Goal: Complete application form: Fill out and submit a form for a specific purpose

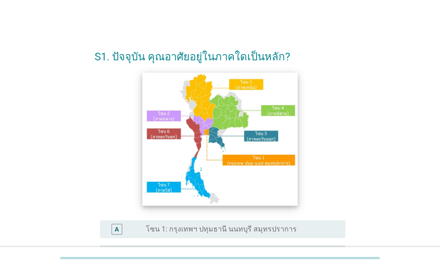
scroll to position [45, 0]
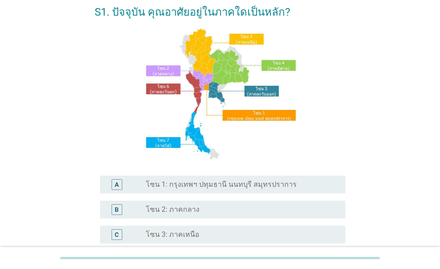
click at [239, 185] on label "โซน 1: กรุงเทพฯ ปทุมธานี นนทบุรี สมุทรปราการ" at bounding box center [221, 184] width 151 height 9
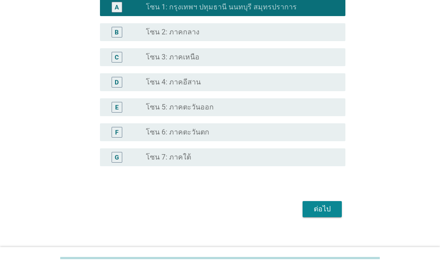
scroll to position [223, 0]
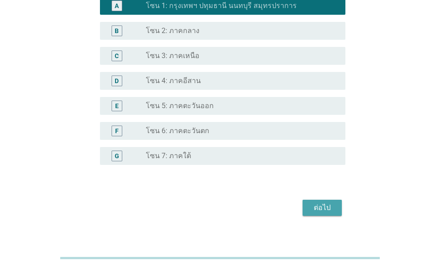
click at [328, 209] on div "ต่อไป" at bounding box center [322, 207] width 25 height 11
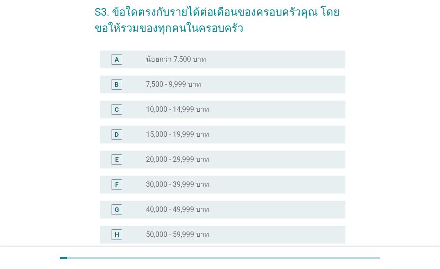
scroll to position [89, 0]
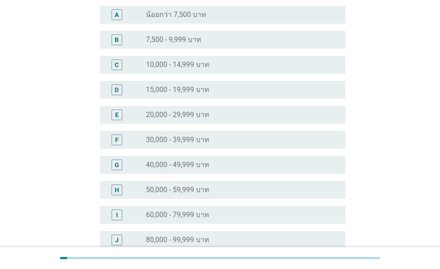
click at [158, 211] on label "60,000 - 79,999 บาท" at bounding box center [177, 214] width 63 height 9
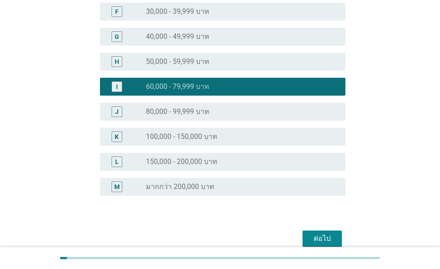
scroll to position [223, 0]
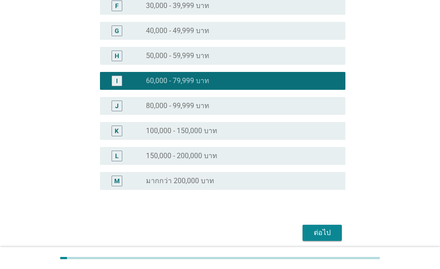
click at [318, 228] on div "ต่อไป" at bounding box center [322, 232] width 25 height 11
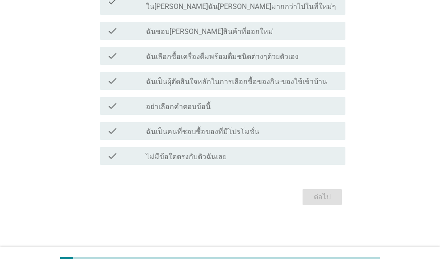
scroll to position [0, 0]
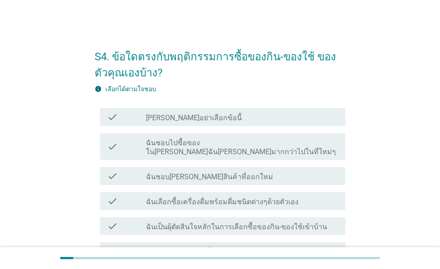
click at [213, 172] on label "ฉันชอบ[PERSON_NAME]สินค้าที่ออกใหม่" at bounding box center [209, 176] width 127 height 9
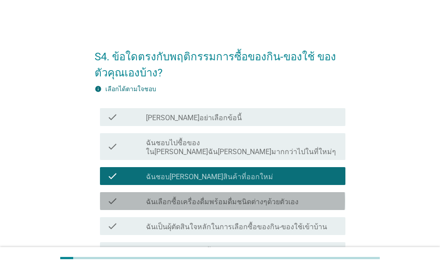
click at [208, 197] on label "ฉันเลือกซื้อเครื่องดื่มพร้อมดื่มชนิดต่างๆด้วยตัวเอง" at bounding box center [222, 201] width 153 height 9
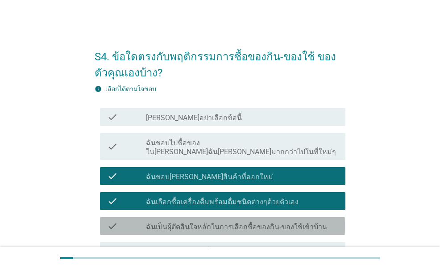
click at [194, 222] on label "ฉันเป็นผุ้ตัดสินใจหลักในการเลือกซื้อของกิน-ของใช้เข้าบ้าน" at bounding box center [236, 226] width 181 height 9
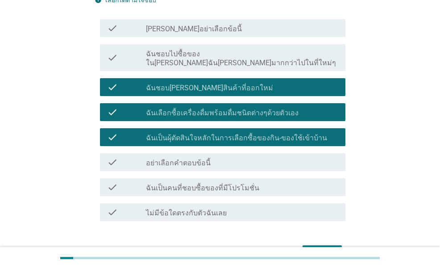
scroll to position [89, 0]
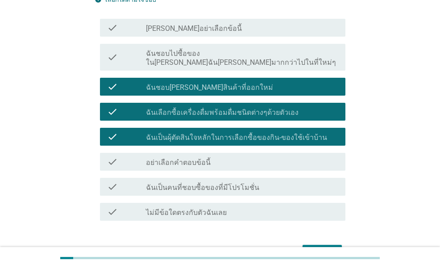
click at [277, 174] on div "check check_box_outline_blank ฉันเป็นคนที่ชอบซื้อของที่มีโปรโมชั่น" at bounding box center [220, 186] width 250 height 25
click at [272, 181] on div "check_box_outline_blank ฉันเป็นคนที่ชอบซื้อของที่มีโปรโมชั่น" at bounding box center [242, 186] width 192 height 11
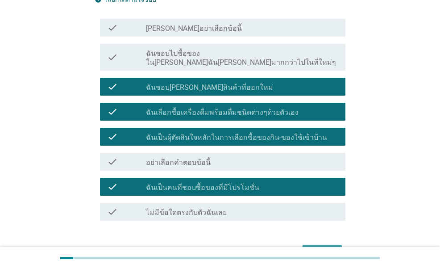
click at [312, 247] on div "ต่อไป" at bounding box center [322, 252] width 25 height 11
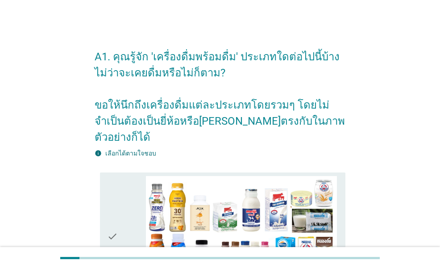
scroll to position [45, 0]
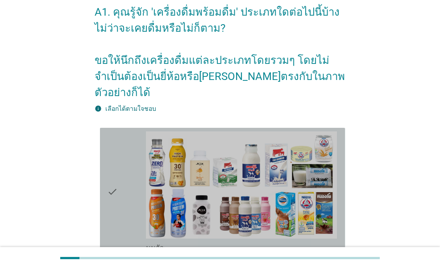
click at [125, 178] on div "check" at bounding box center [126, 191] width 38 height 121
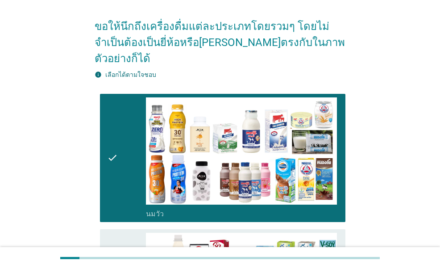
scroll to position [134, 0]
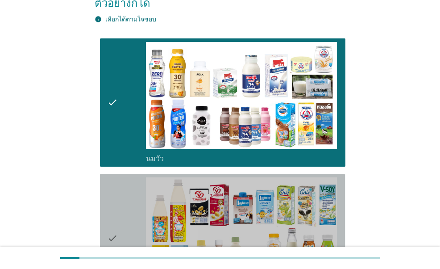
click at [123, 204] on div "check" at bounding box center [126, 237] width 38 height 121
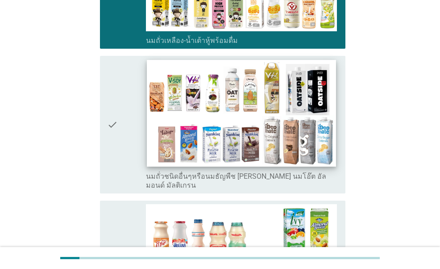
scroll to position [401, 0]
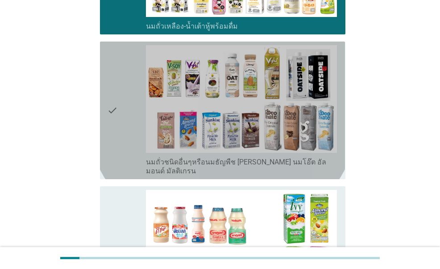
click at [118, 119] on icon "check" at bounding box center [112, 110] width 11 height 130
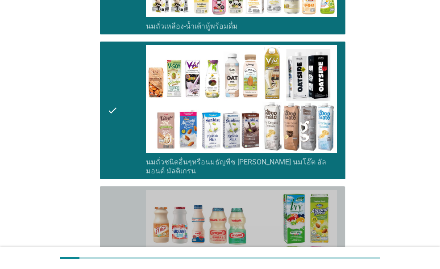
click at [121, 219] on div "check" at bounding box center [126, 250] width 38 height 121
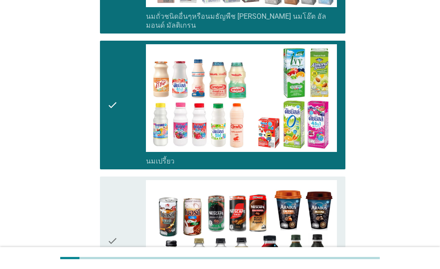
scroll to position [580, 0]
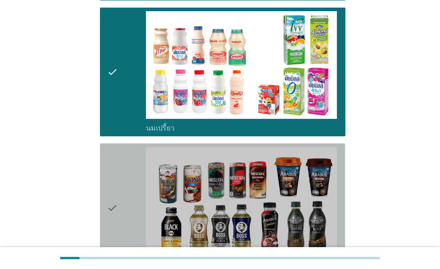
click at [127, 162] on div "check" at bounding box center [126, 207] width 38 height 121
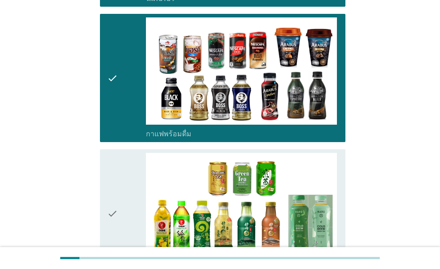
scroll to position [758, 0]
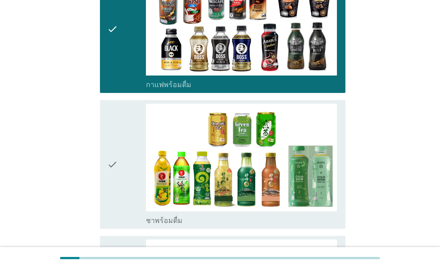
click at [126, 163] on div "check" at bounding box center [126, 163] width 38 height 121
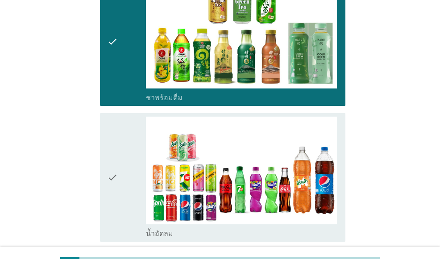
scroll to position [892, 0]
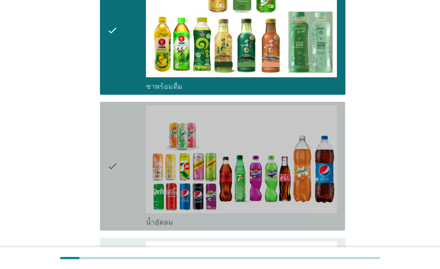
click at [126, 163] on div "check" at bounding box center [126, 165] width 38 height 121
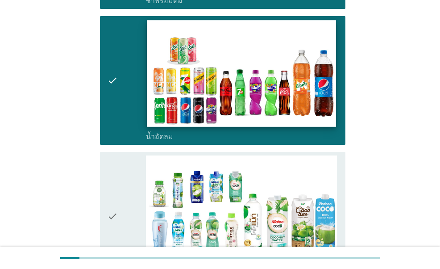
scroll to position [981, 0]
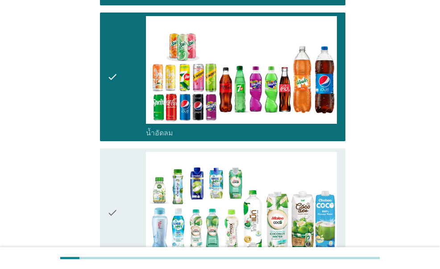
click at [120, 199] on div "check" at bounding box center [126, 212] width 38 height 121
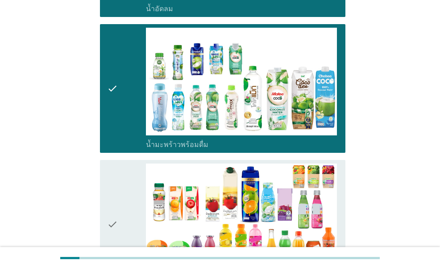
scroll to position [1115, 0]
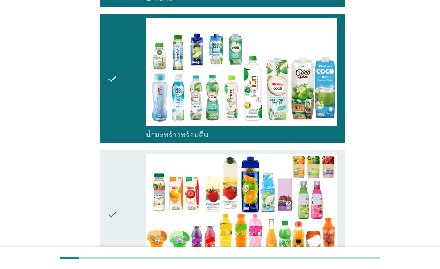
click at [128, 160] on div "check" at bounding box center [126, 213] width 38 height 121
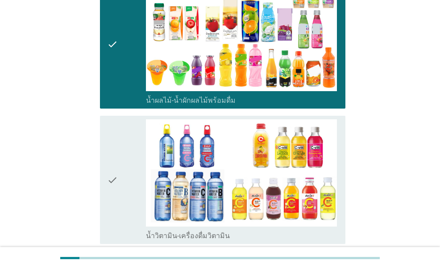
scroll to position [1294, 0]
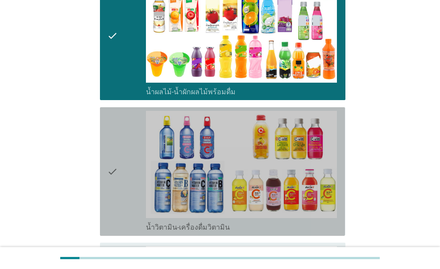
click at [127, 160] on div "check" at bounding box center [126, 171] width 38 height 121
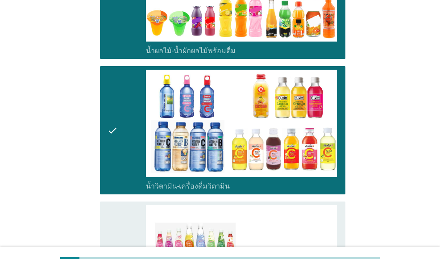
scroll to position [1427, 0]
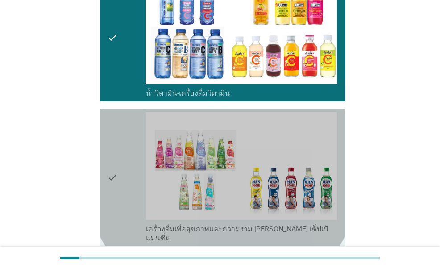
click at [127, 160] on div "check" at bounding box center [126, 177] width 38 height 130
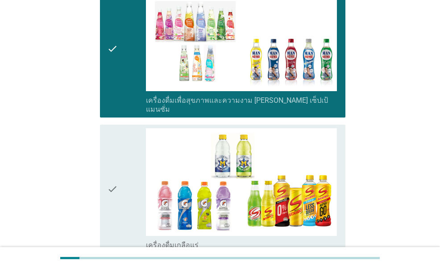
scroll to position [1561, 0]
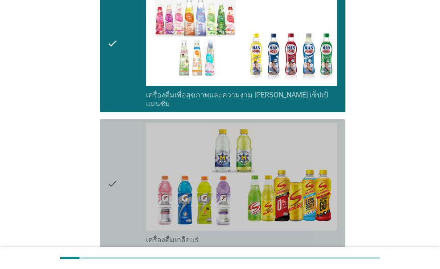
click at [127, 160] on div "check" at bounding box center [126, 183] width 38 height 121
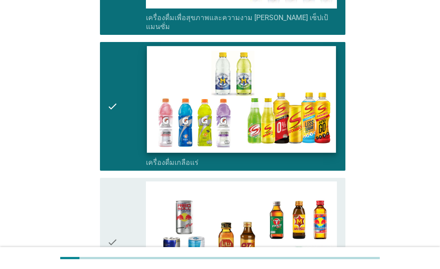
scroll to position [1650, 0]
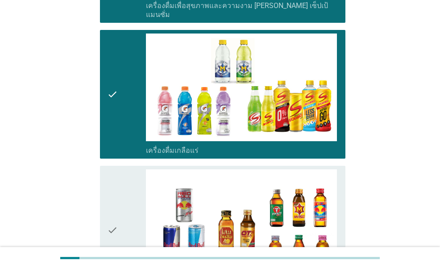
click at [131, 201] on div "check" at bounding box center [126, 229] width 38 height 121
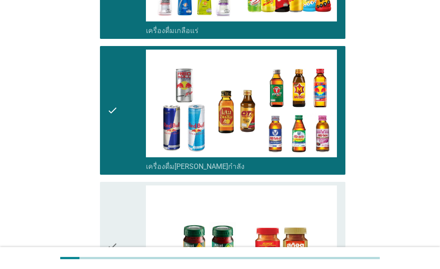
scroll to position [1784, 0]
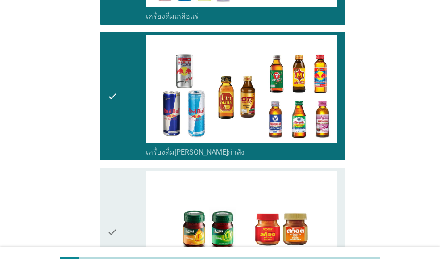
click at [128, 197] on div "check" at bounding box center [126, 231] width 38 height 121
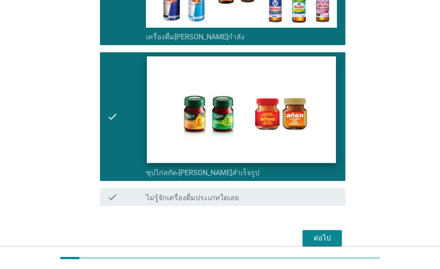
scroll to position [1904, 0]
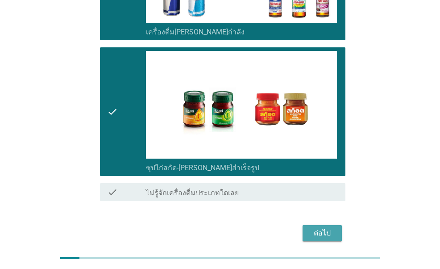
click at [330, 227] on div "ต่อไป" at bounding box center [322, 232] width 25 height 11
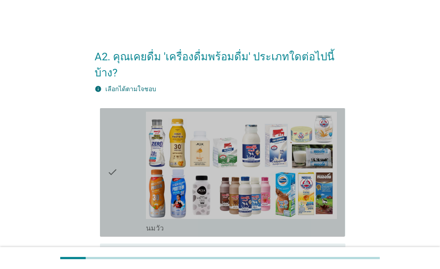
click at [133, 168] on div "check" at bounding box center [126, 172] width 38 height 121
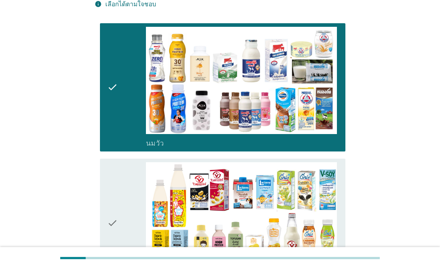
scroll to position [89, 0]
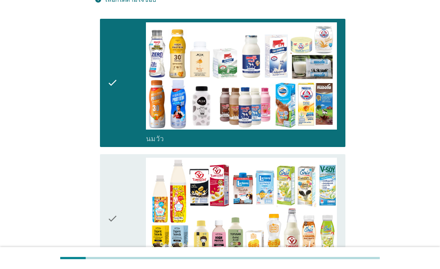
click at [115, 172] on icon "check" at bounding box center [112, 217] width 11 height 121
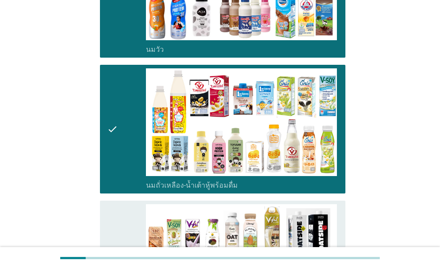
scroll to position [223, 0]
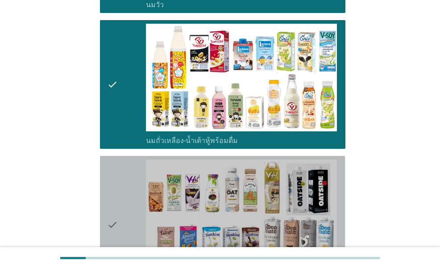
click at [125, 159] on div "check" at bounding box center [126, 224] width 38 height 130
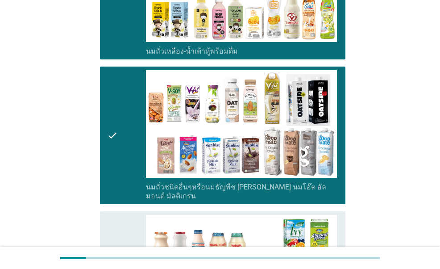
scroll to position [357, 0]
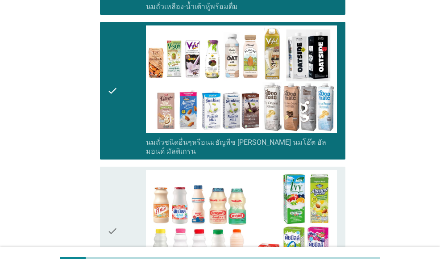
click at [138, 184] on div "check" at bounding box center [126, 230] width 38 height 121
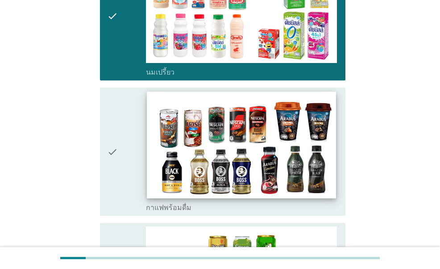
scroll to position [580, 0]
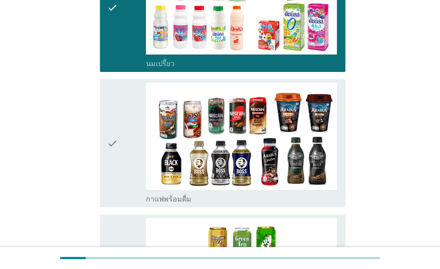
click at [145, 87] on div "check" at bounding box center [126, 143] width 38 height 121
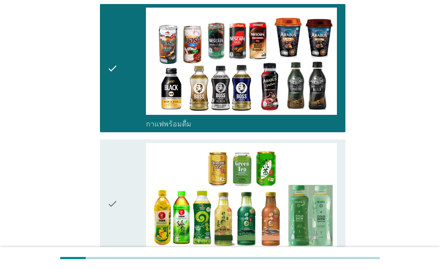
scroll to position [714, 0]
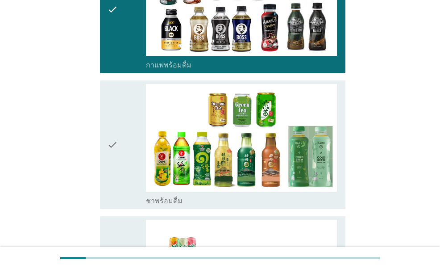
click at [128, 112] on div "check" at bounding box center [126, 144] width 38 height 121
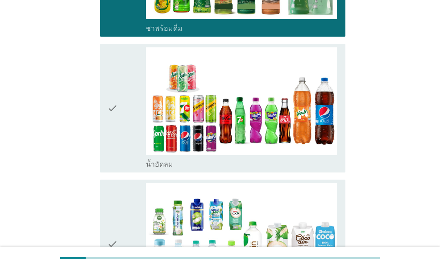
scroll to position [892, 0]
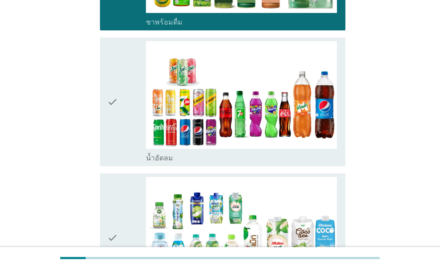
click at [125, 99] on div "check" at bounding box center [126, 101] width 38 height 121
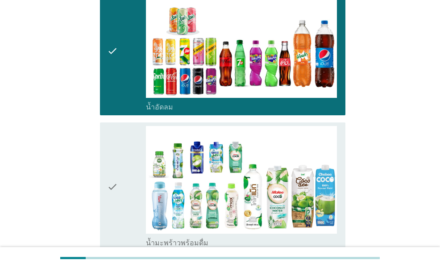
scroll to position [1026, 0]
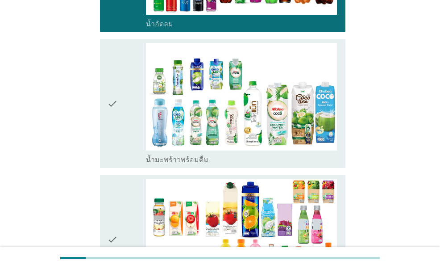
click at [125, 99] on div "check" at bounding box center [126, 103] width 38 height 121
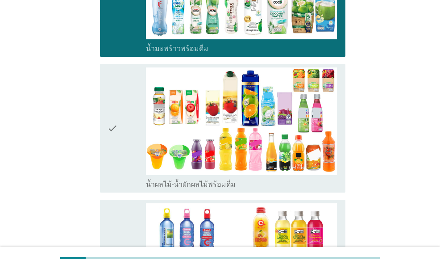
scroll to position [1160, 0]
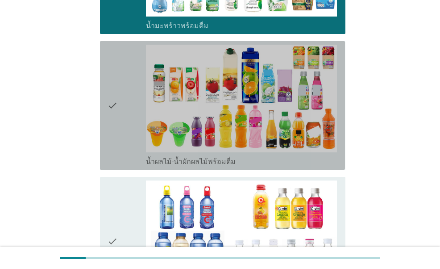
click at [124, 100] on div "check" at bounding box center [126, 105] width 38 height 121
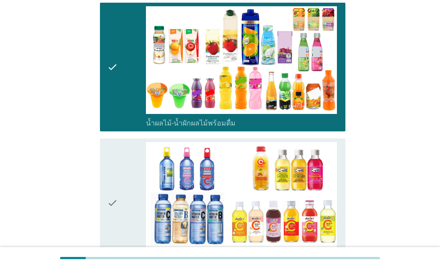
scroll to position [1249, 0]
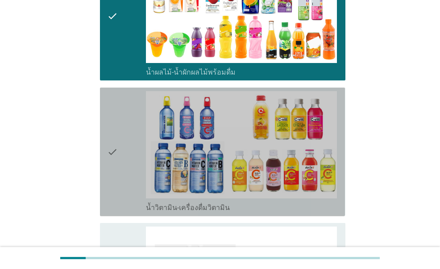
click at [124, 100] on div "check" at bounding box center [126, 151] width 38 height 121
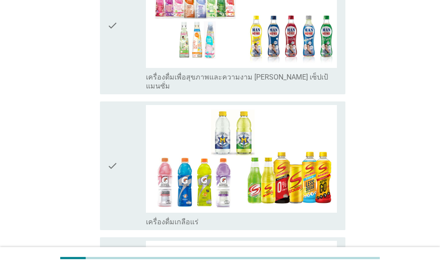
scroll to position [1517, 0]
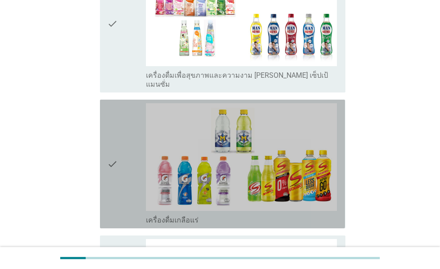
click at [124, 103] on div "check" at bounding box center [126, 163] width 38 height 121
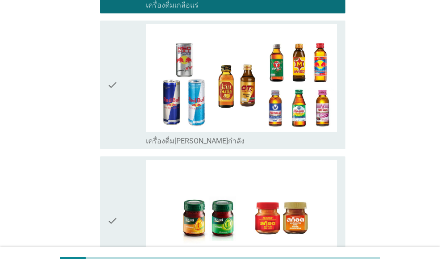
scroll to position [1740, 0]
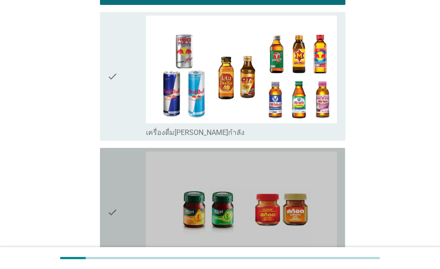
click at [112, 155] on icon "check" at bounding box center [112, 211] width 11 height 121
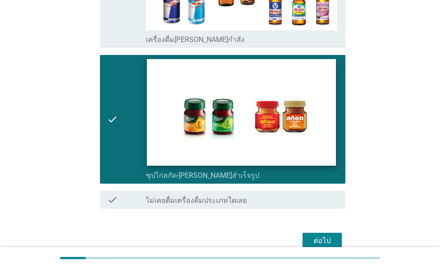
scroll to position [1840, 0]
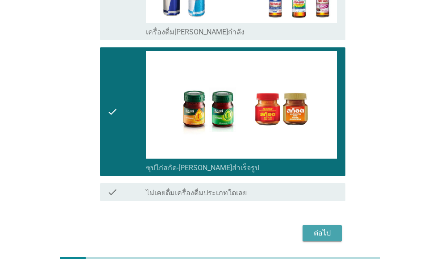
click at [320, 227] on div "ต่อไป" at bounding box center [322, 232] width 25 height 11
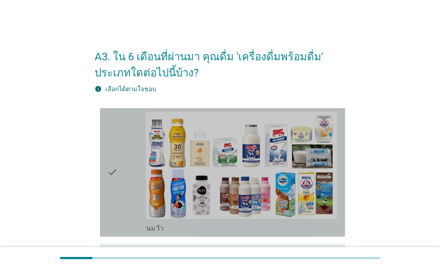
click at [116, 136] on icon "check" at bounding box center [112, 172] width 11 height 121
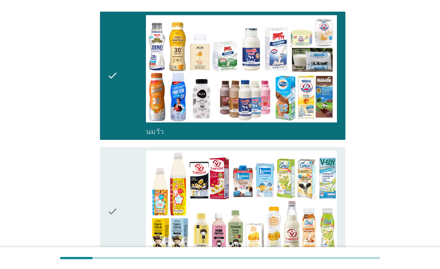
scroll to position [223, 0]
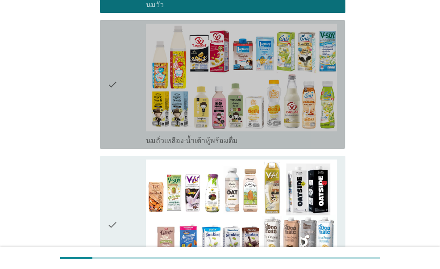
click at [115, 131] on icon "check" at bounding box center [112, 84] width 11 height 121
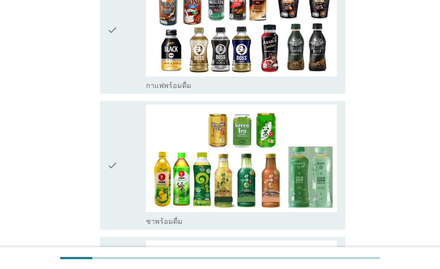
scroll to position [714, 0]
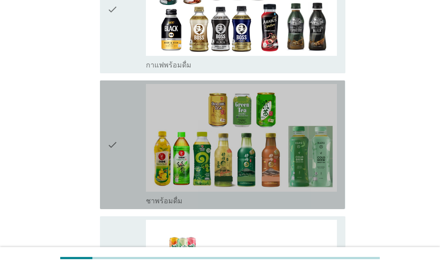
click at [116, 144] on icon "check" at bounding box center [112, 144] width 11 height 121
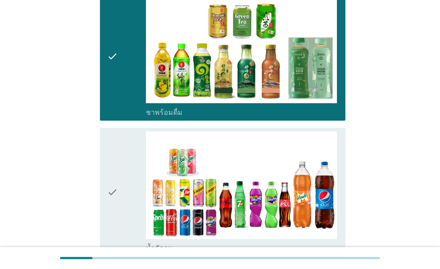
scroll to position [803, 0]
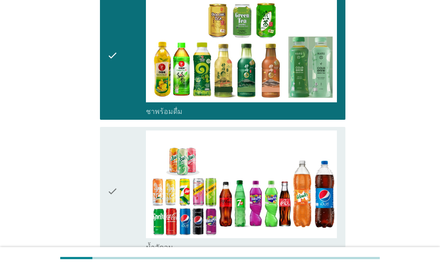
click at [116, 144] on icon "check" at bounding box center [112, 190] width 11 height 121
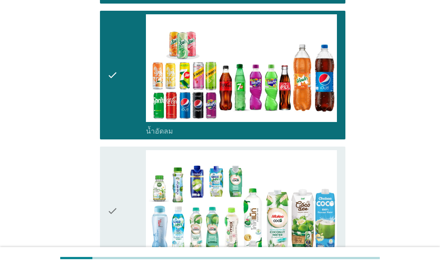
scroll to position [981, 0]
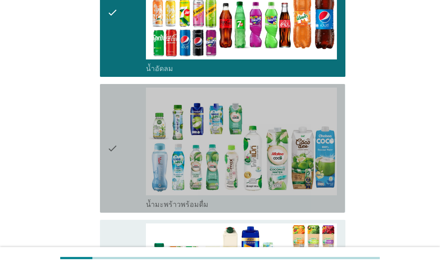
click at [116, 144] on icon "check" at bounding box center [112, 147] width 11 height 121
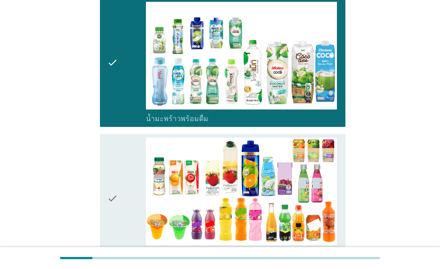
scroll to position [1070, 0]
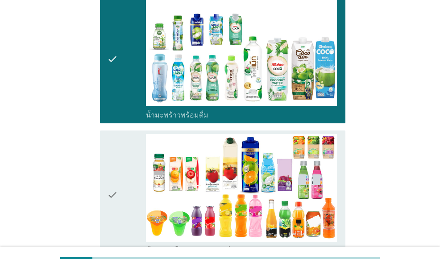
click at [116, 144] on icon "check" at bounding box center [112, 194] width 11 height 121
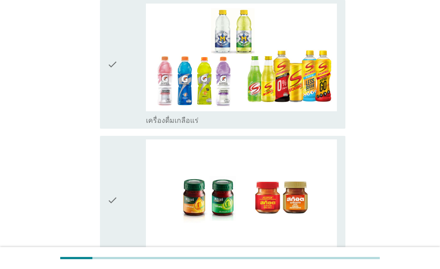
scroll to position [1472, 0]
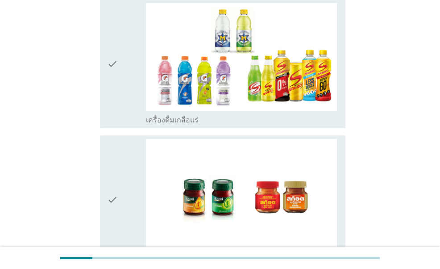
click at [116, 144] on icon "check" at bounding box center [112, 199] width 11 height 121
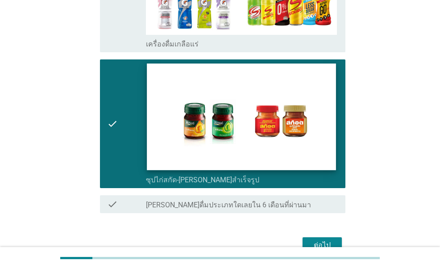
scroll to position [1585, 0]
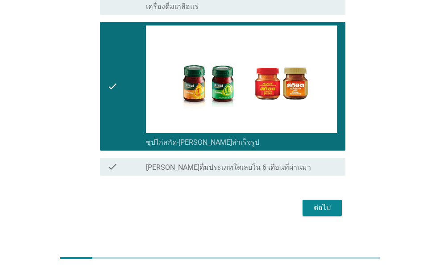
click at [331, 202] on div "ต่อไป" at bounding box center [322, 207] width 25 height 11
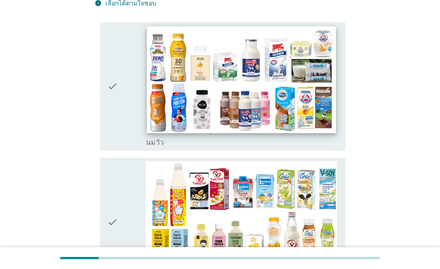
scroll to position [134, 0]
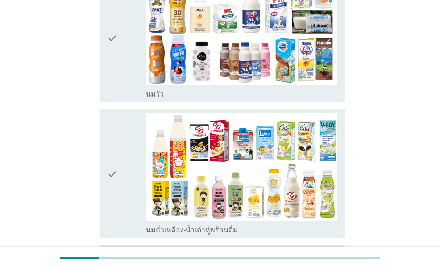
click at [130, 181] on div "check" at bounding box center [126, 173] width 38 height 121
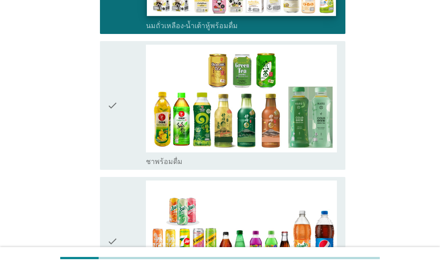
scroll to position [357, 0]
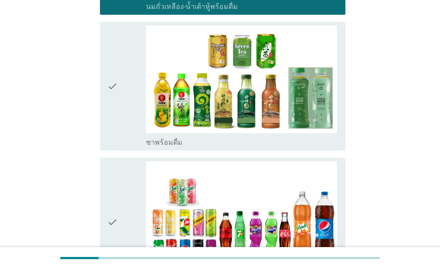
click at [129, 118] on div "check" at bounding box center [126, 85] width 38 height 121
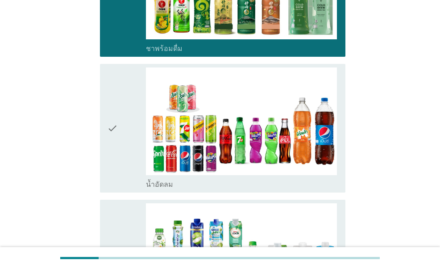
scroll to position [491, 0]
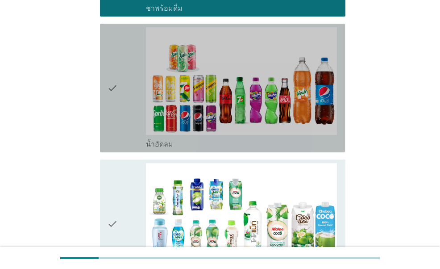
click at [123, 127] on div "check" at bounding box center [126, 87] width 38 height 121
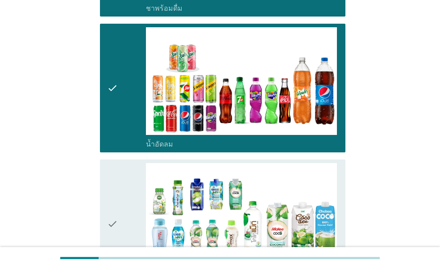
click at [121, 190] on div "check" at bounding box center [126, 223] width 38 height 121
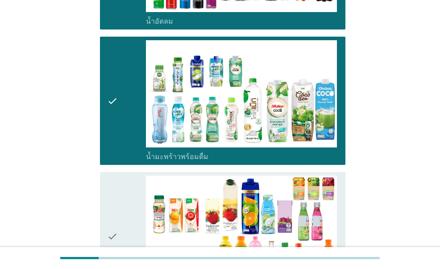
scroll to position [669, 0]
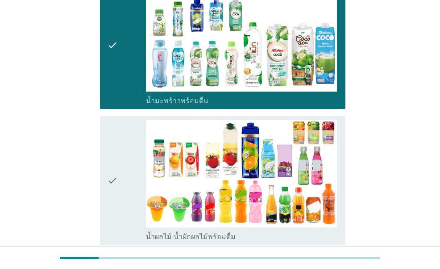
click at [128, 150] on div "check" at bounding box center [126, 180] width 38 height 121
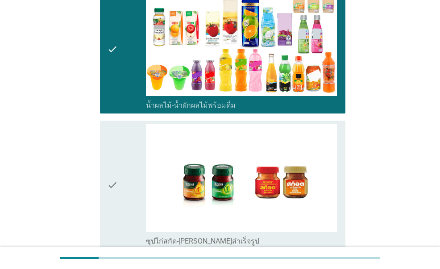
scroll to position [803, 0]
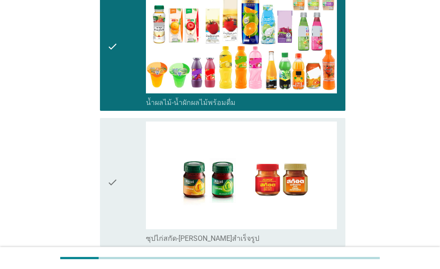
click at [128, 149] on div "check" at bounding box center [126, 181] width 38 height 121
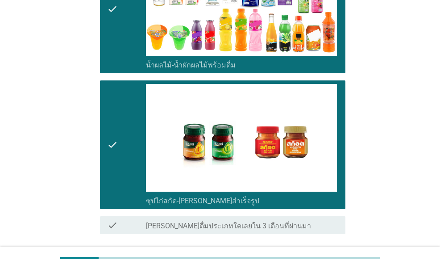
scroll to position [909, 0]
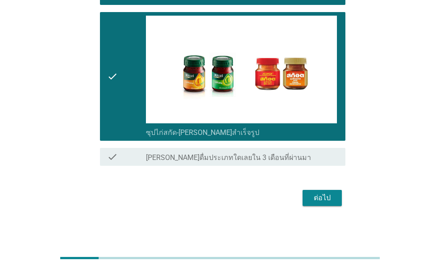
click at [321, 193] on div "ต่อไป" at bounding box center [322, 197] width 25 height 11
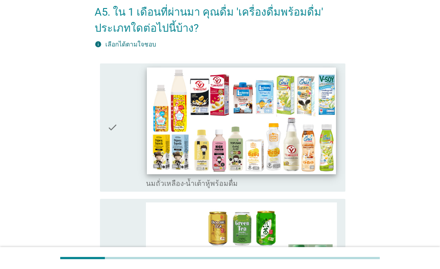
scroll to position [89, 0]
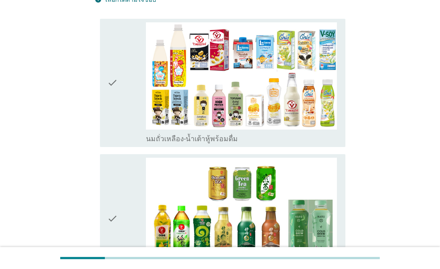
click at [131, 125] on div "check" at bounding box center [126, 82] width 38 height 121
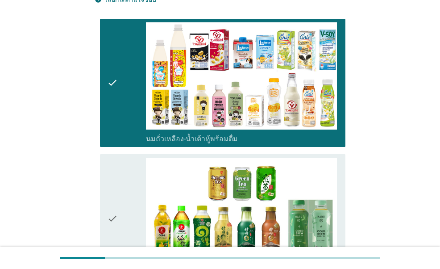
click at [132, 196] on div "check" at bounding box center [126, 217] width 38 height 121
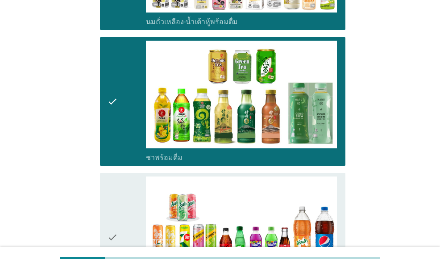
scroll to position [268, 0]
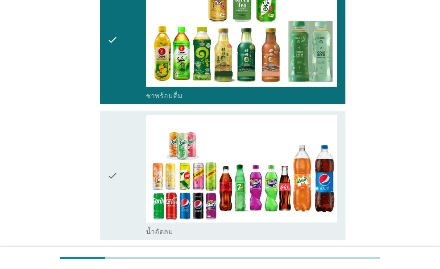
click at [131, 190] on div "check" at bounding box center [126, 175] width 38 height 121
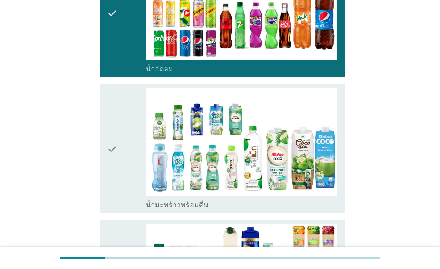
scroll to position [446, 0]
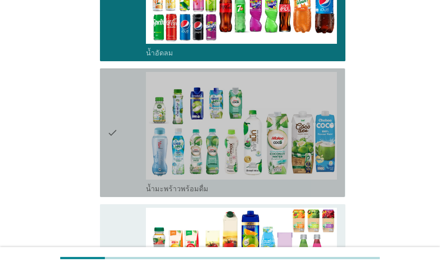
click at [125, 165] on div "check" at bounding box center [126, 132] width 38 height 121
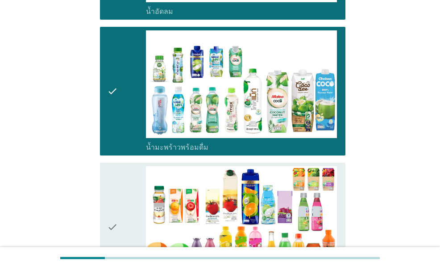
scroll to position [535, 0]
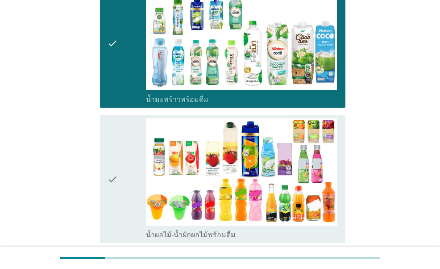
click at [125, 165] on div "check" at bounding box center [126, 178] width 38 height 121
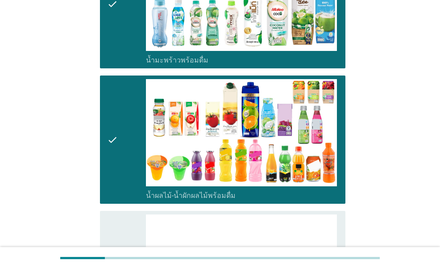
scroll to position [669, 0]
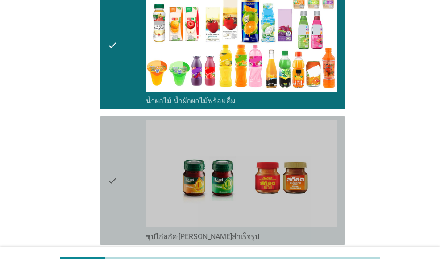
click at [124, 165] on div "check" at bounding box center [126, 180] width 38 height 121
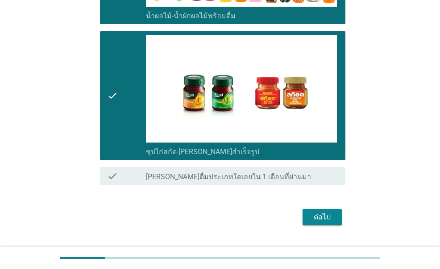
scroll to position [773, 0]
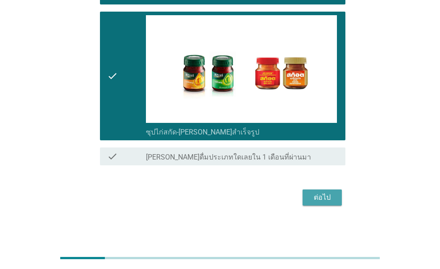
click at [321, 192] on div "ต่อไป" at bounding box center [322, 197] width 25 height 11
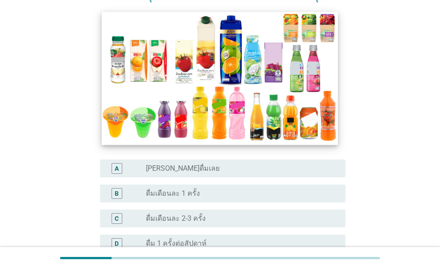
scroll to position [134, 0]
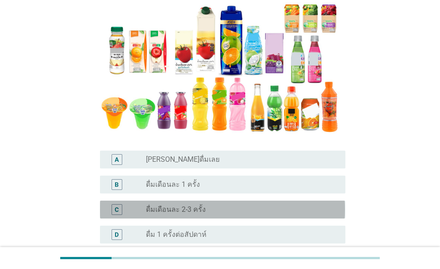
click at [193, 208] on label "ดื่มเดือนละ 2-3 ครั้ง" at bounding box center [176, 209] width 60 height 9
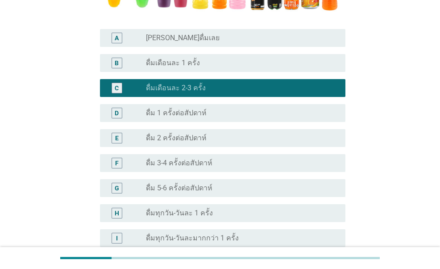
scroll to position [312, 0]
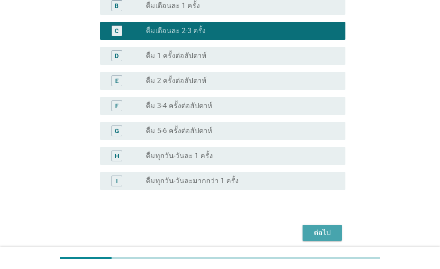
click at [330, 231] on div "ต่อไป" at bounding box center [322, 232] width 25 height 11
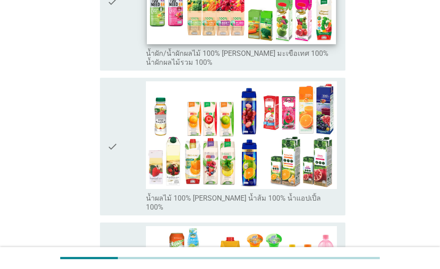
scroll to position [223, 0]
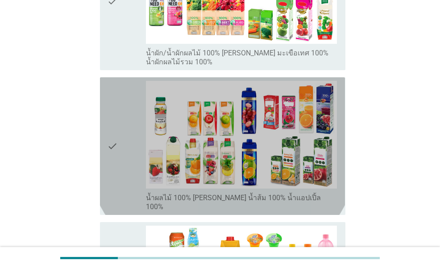
click at [132, 137] on div "check" at bounding box center [126, 146] width 38 height 130
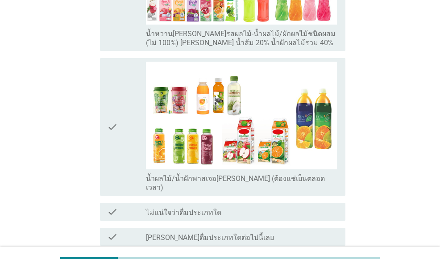
scroll to position [577, 0]
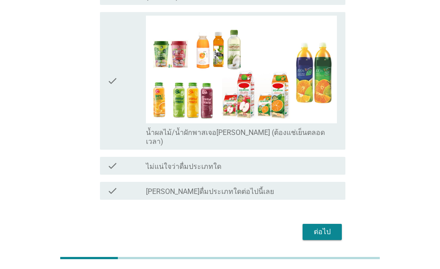
click at [335, 223] on button "ต่อไป" at bounding box center [321, 231] width 39 height 16
